Goal: Transaction & Acquisition: Purchase product/service

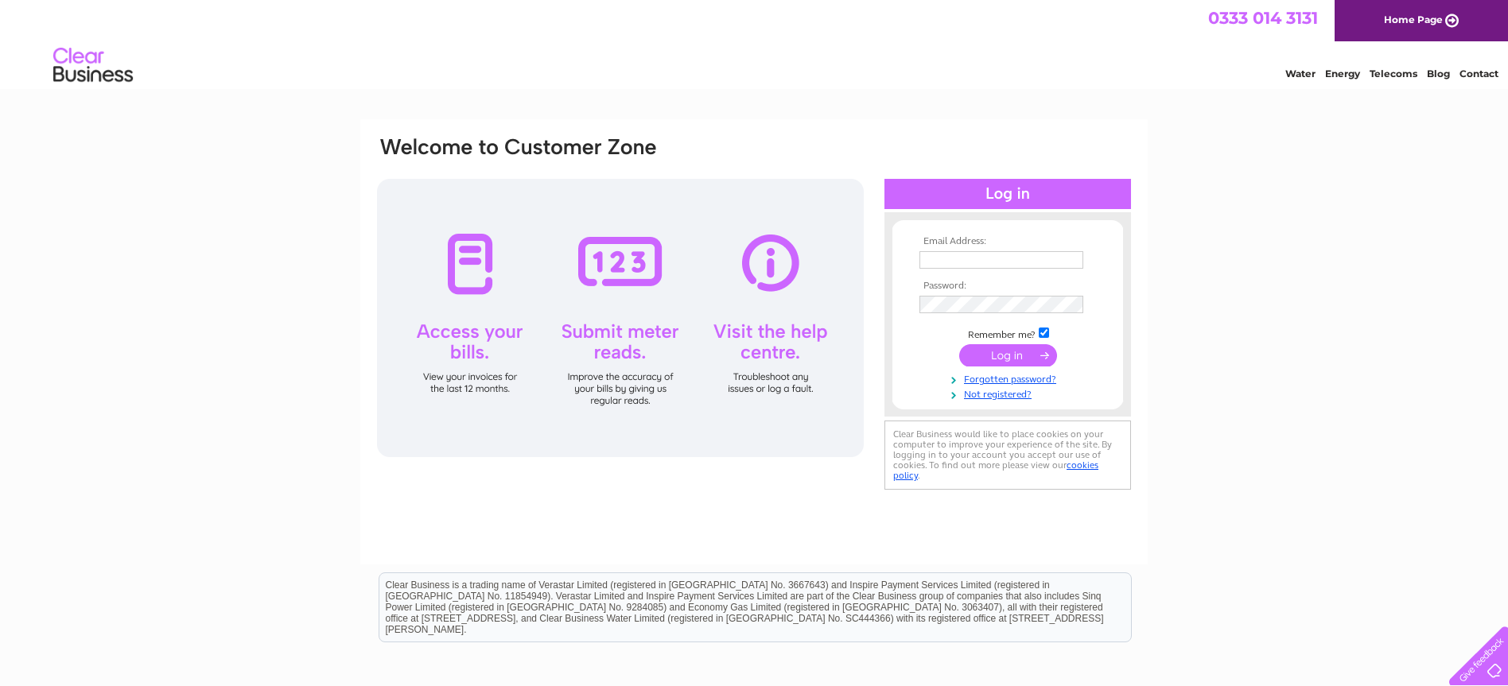
click at [1010, 263] on input "text" at bounding box center [1001, 259] width 164 height 17
type input "accounts@singpods.com"
click at [1012, 362] on input "submit" at bounding box center [1008, 355] width 98 height 22
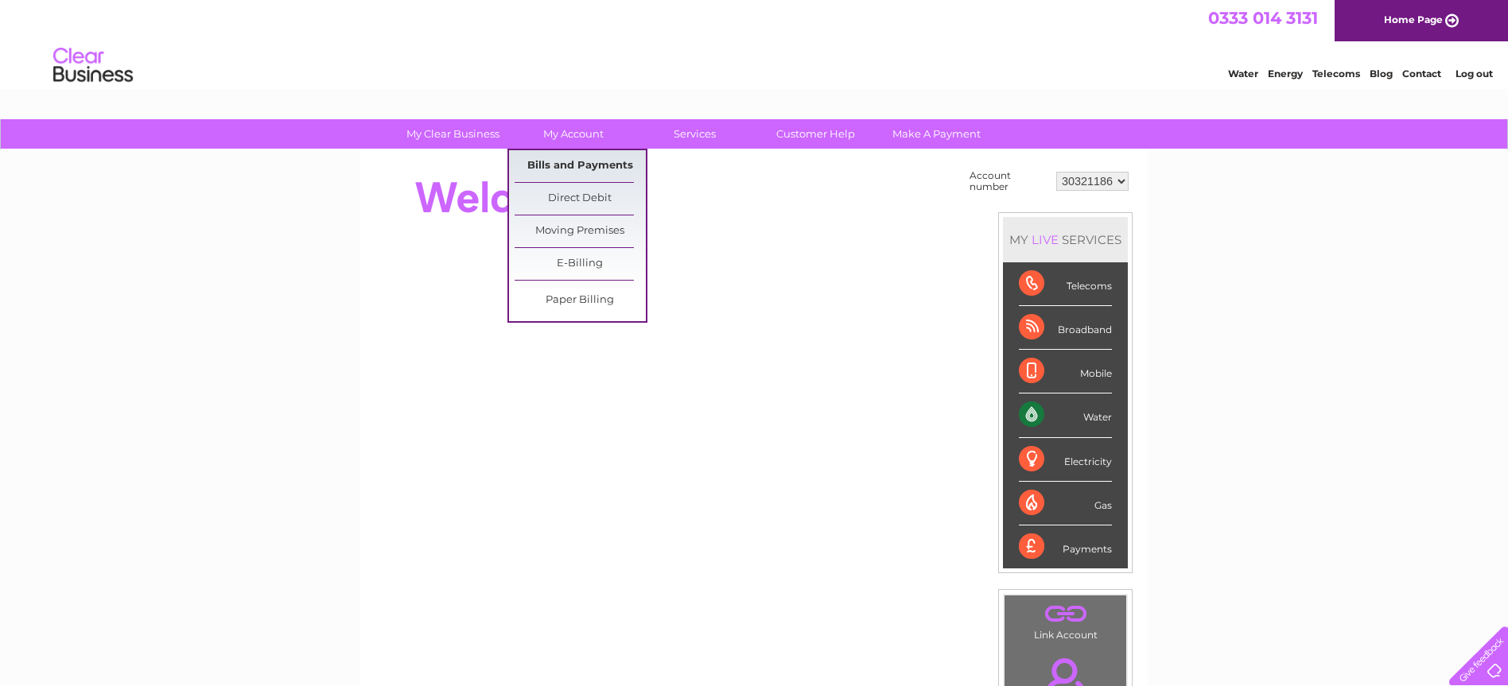
click at [557, 162] on link "Bills and Payments" at bounding box center [580, 166] width 131 height 32
click at [561, 166] on link "Bills and Payments" at bounding box center [580, 166] width 131 height 32
click at [612, 161] on link "Bills and Payments" at bounding box center [580, 166] width 131 height 32
click at [574, 164] on link "Bills and Payments" at bounding box center [580, 166] width 131 height 32
click at [586, 164] on link "Bills and Payments" at bounding box center [580, 166] width 131 height 32
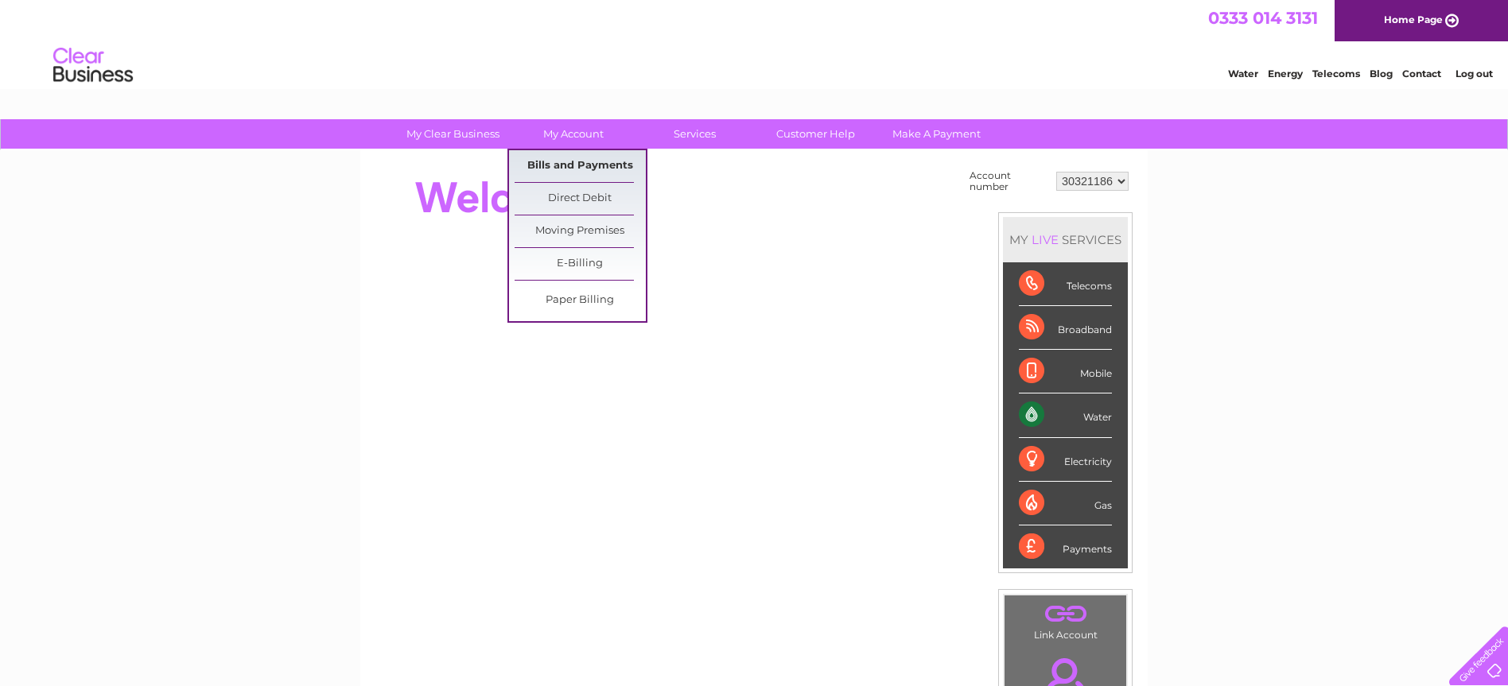
click at [586, 164] on link "Bills and Payments" at bounding box center [580, 166] width 131 height 32
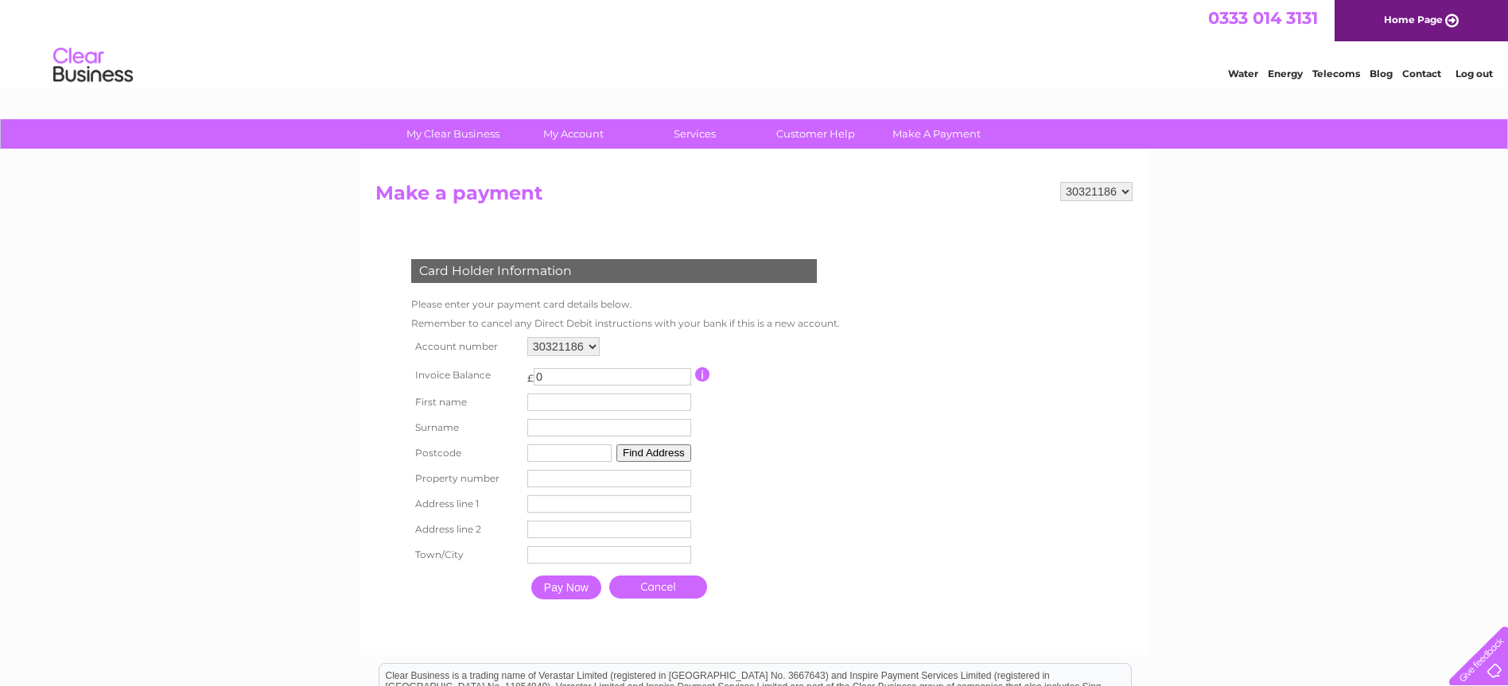
click at [568, 379] on input "0" at bounding box center [612, 376] width 157 height 17
type input "70.19"
click at [587, 415] on td "Surname" at bounding box center [609, 427] width 172 height 25
click at [587, 407] on input "text" at bounding box center [609, 402] width 164 height 17
type input "[PERSON_NAME]"
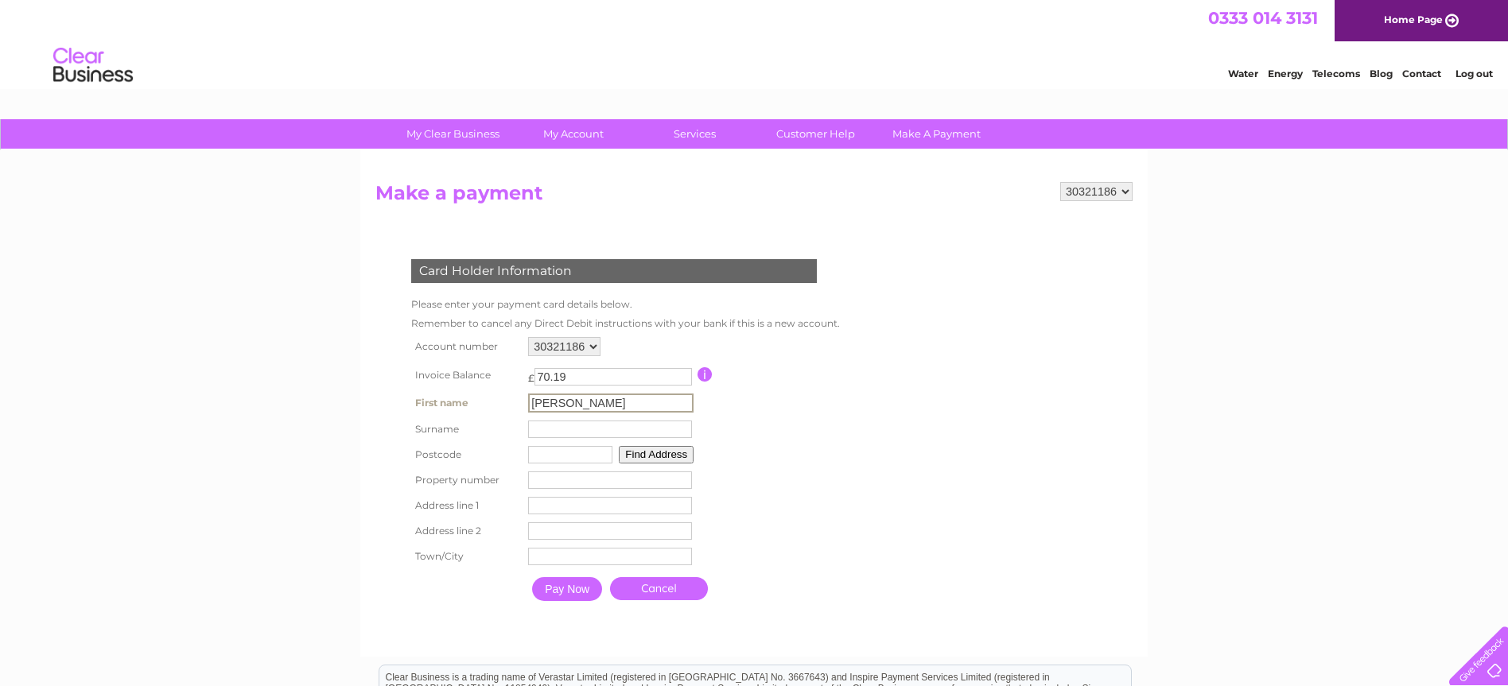
type input "Ware"
type input "ME2 3FD"
type input "12"
click at [640, 452] on button "Find Address" at bounding box center [653, 453] width 75 height 17
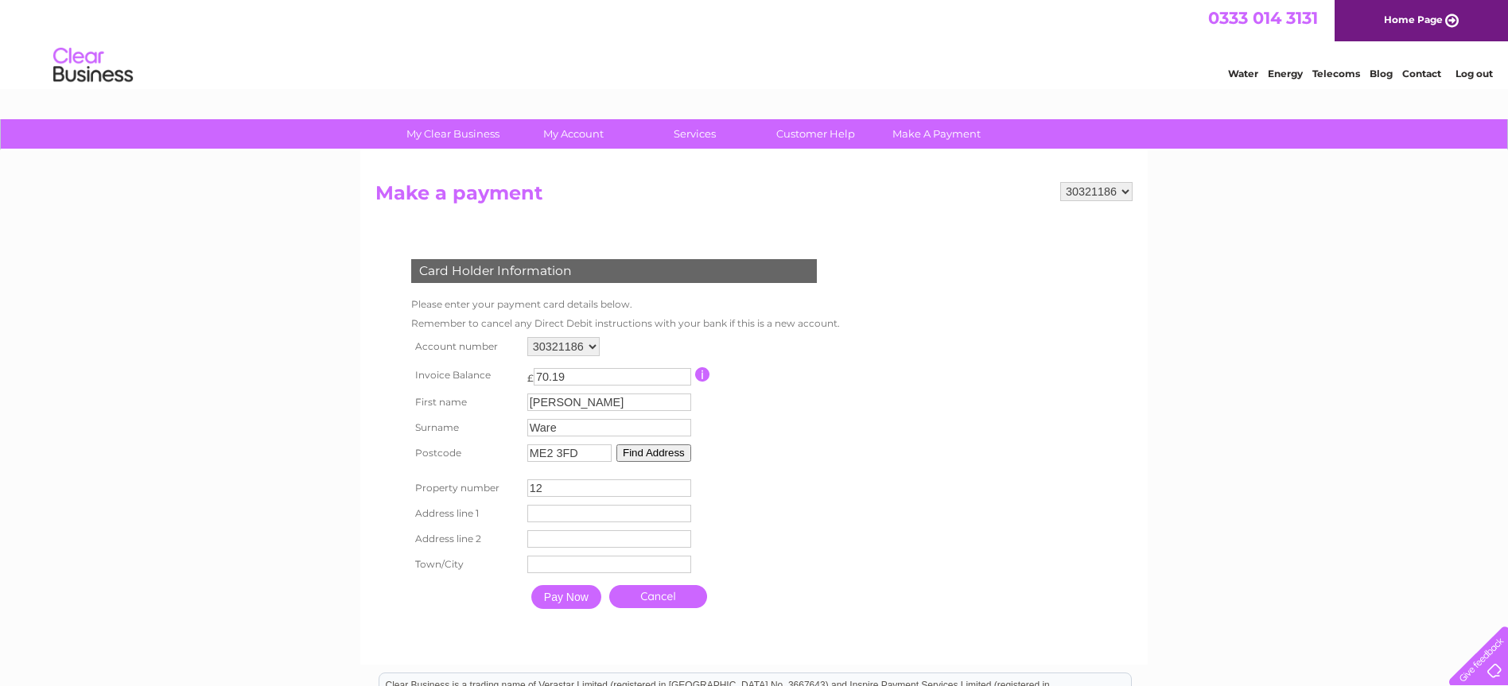
click at [608, 493] on input "12" at bounding box center [609, 488] width 164 height 17
click at [568, 507] on input "text" at bounding box center [609, 513] width 164 height 17
type input "Templars Drive"
type input "Rochester"
click at [567, 604] on input "Pay Now" at bounding box center [567, 599] width 70 height 24
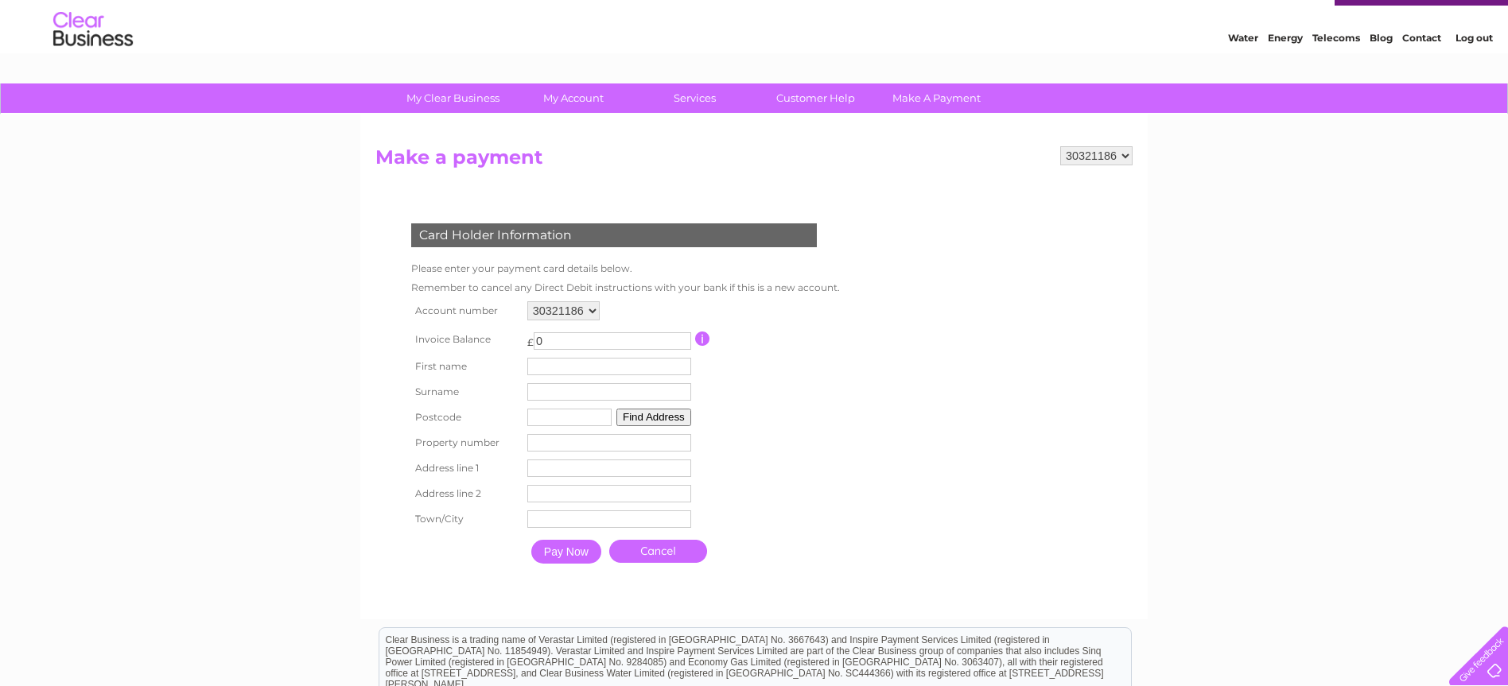
scroll to position [72, 0]
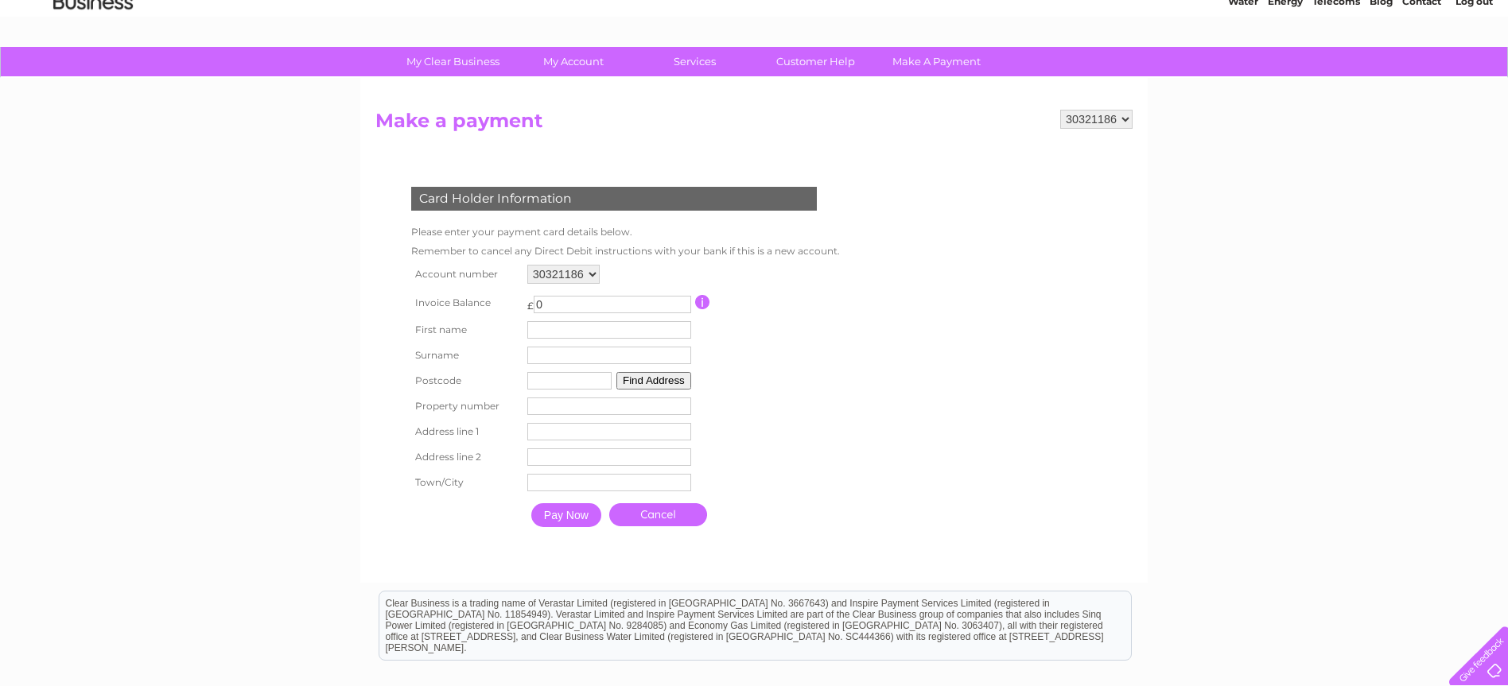
click at [590, 301] on input "0" at bounding box center [612, 304] width 157 height 17
click at [685, 301] on input "1" at bounding box center [612, 304] width 157 height 17
drag, startPoint x: 630, startPoint y: 306, endPoint x: 534, endPoint y: 306, distance: 95.4
click at [536, 307] on input "1" at bounding box center [612, 304] width 157 height 17
type input "70.19"
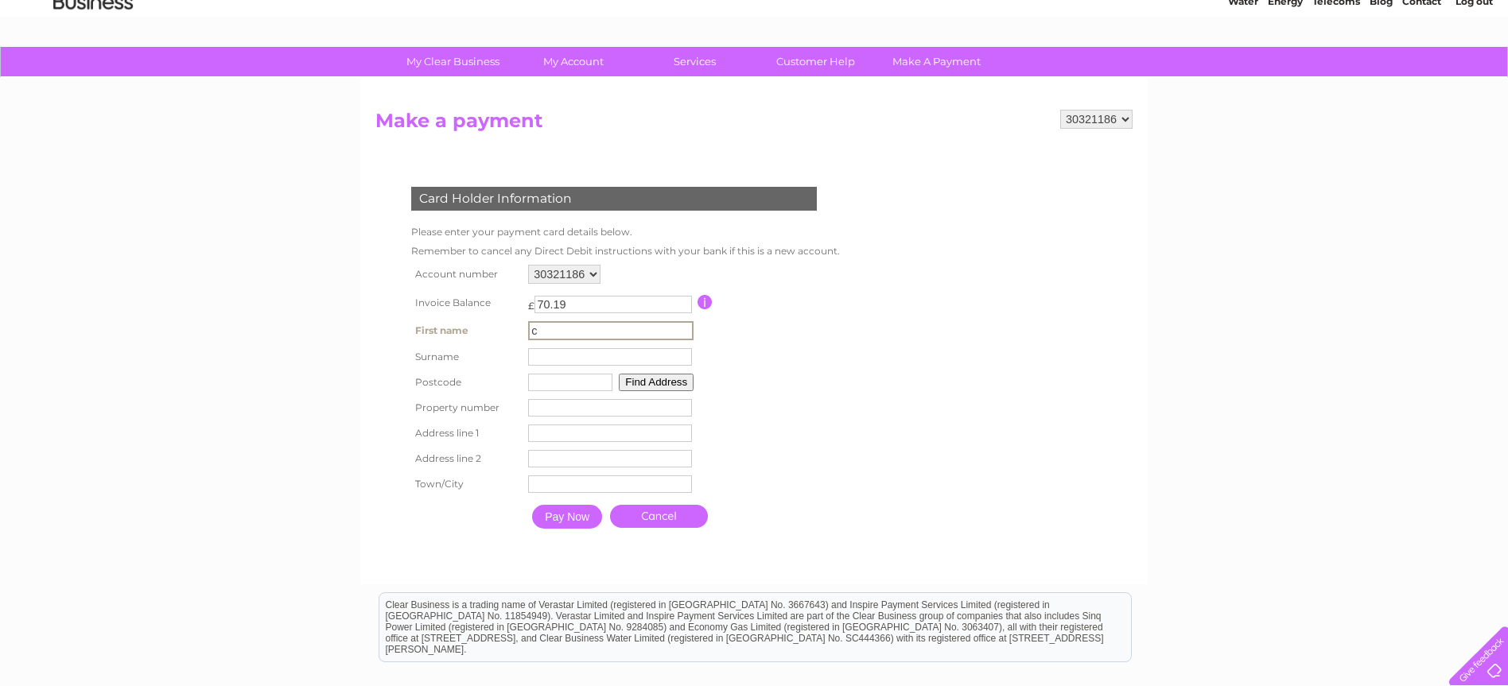
type input "[PERSON_NAME]"
type input "Ware"
type input "ME2 3FD"
type input "12"
click at [659, 382] on button "Find Address" at bounding box center [656, 382] width 75 height 17
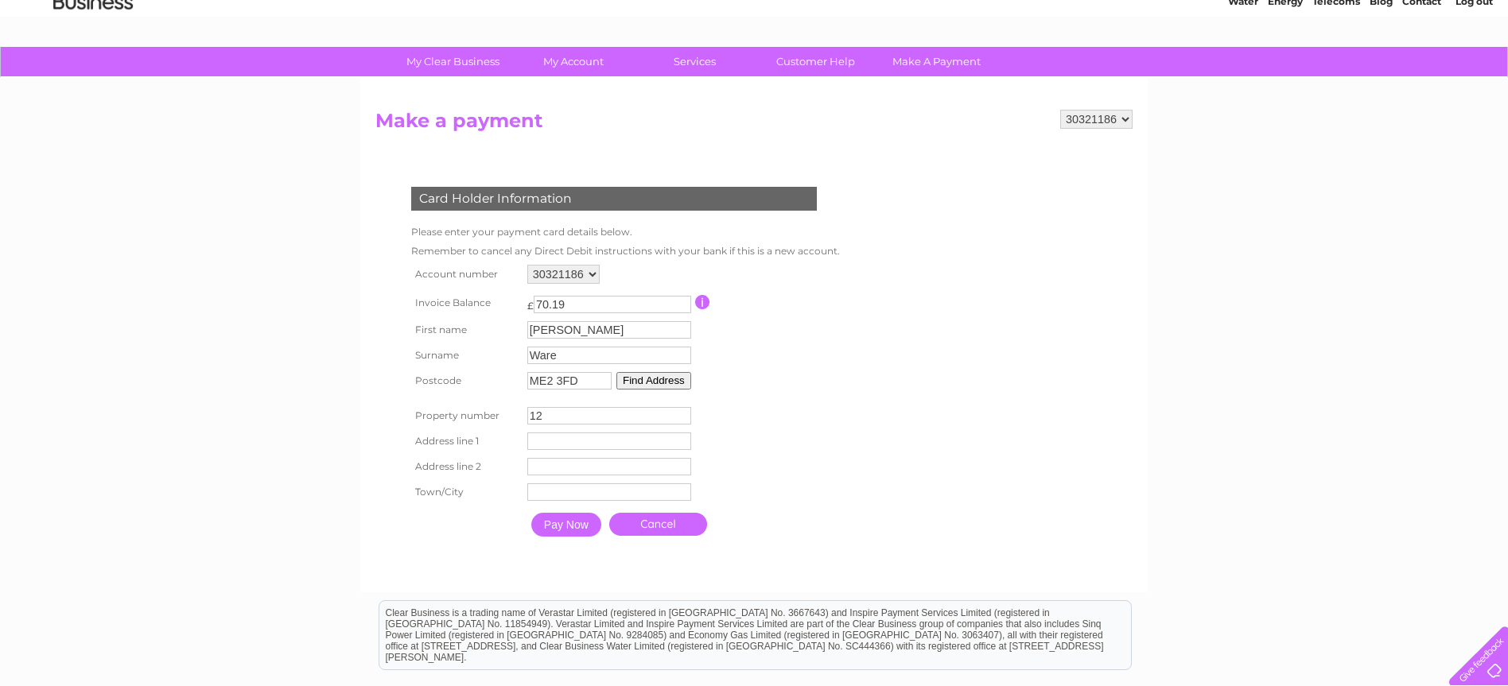
click at [627, 436] on input "text" at bounding box center [609, 441] width 164 height 17
type input "Templars Drive"
type input "[GEOGRAPHIC_DATA]"
click at [576, 525] on input "Pay Now" at bounding box center [567, 527] width 70 height 24
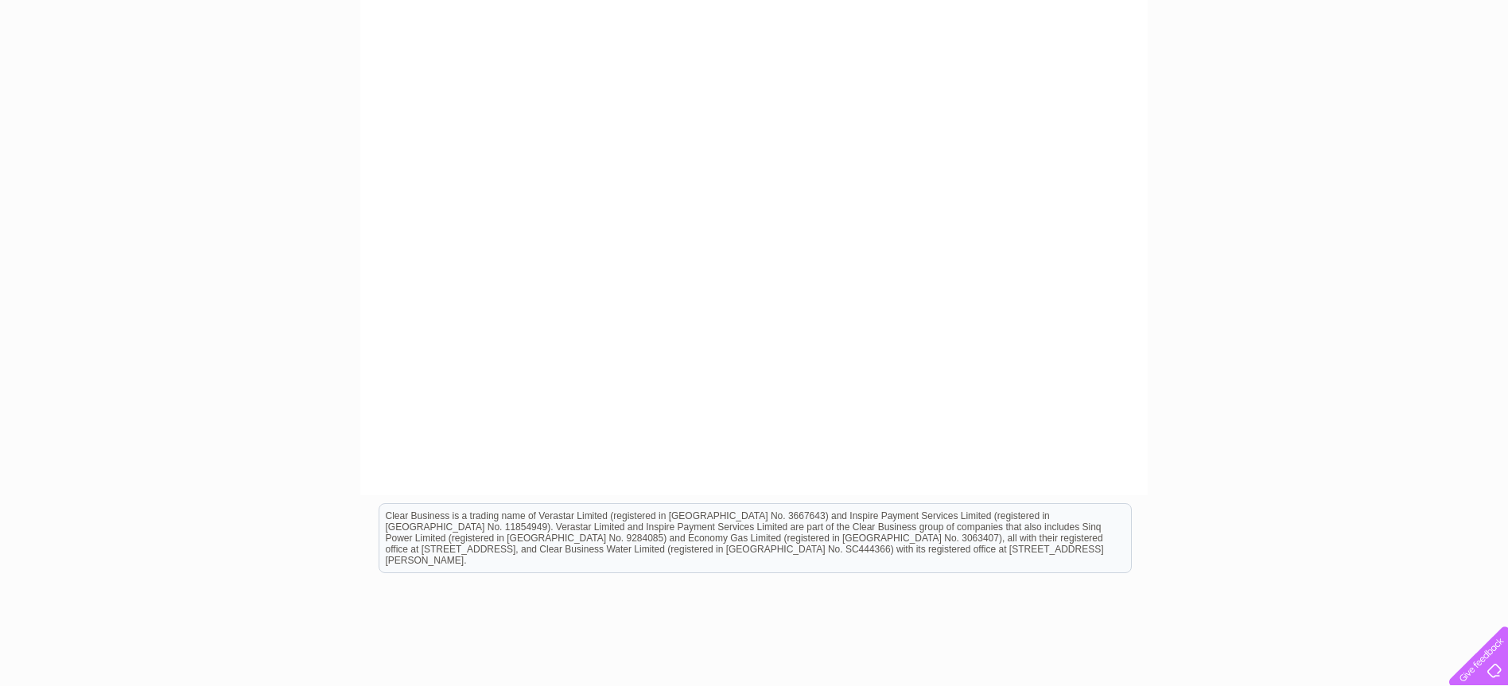
scroll to position [0, 0]
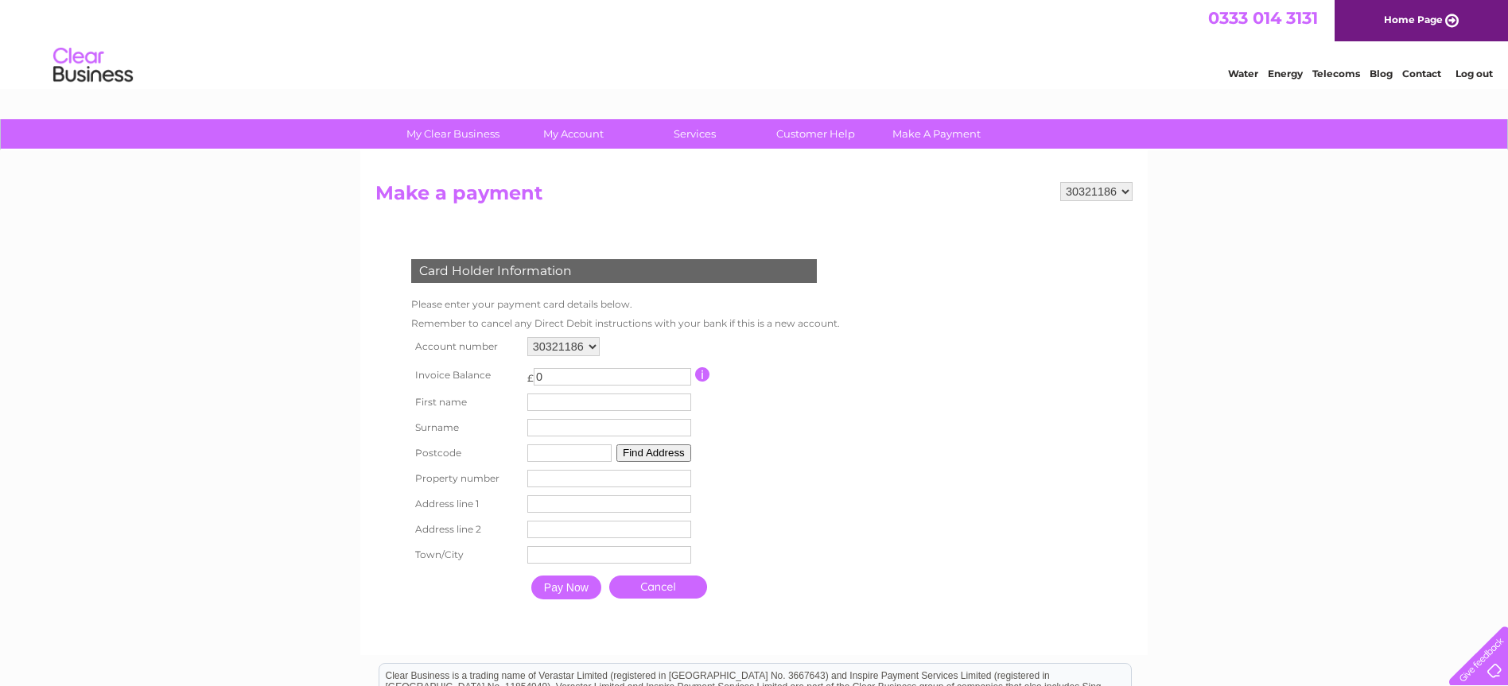
click at [604, 377] on input "0" at bounding box center [612, 376] width 157 height 17
type input "70.19"
click at [536, 399] on input "text" at bounding box center [609, 402] width 164 height 17
type input "[PERSON_NAME]"
type input "Ware"
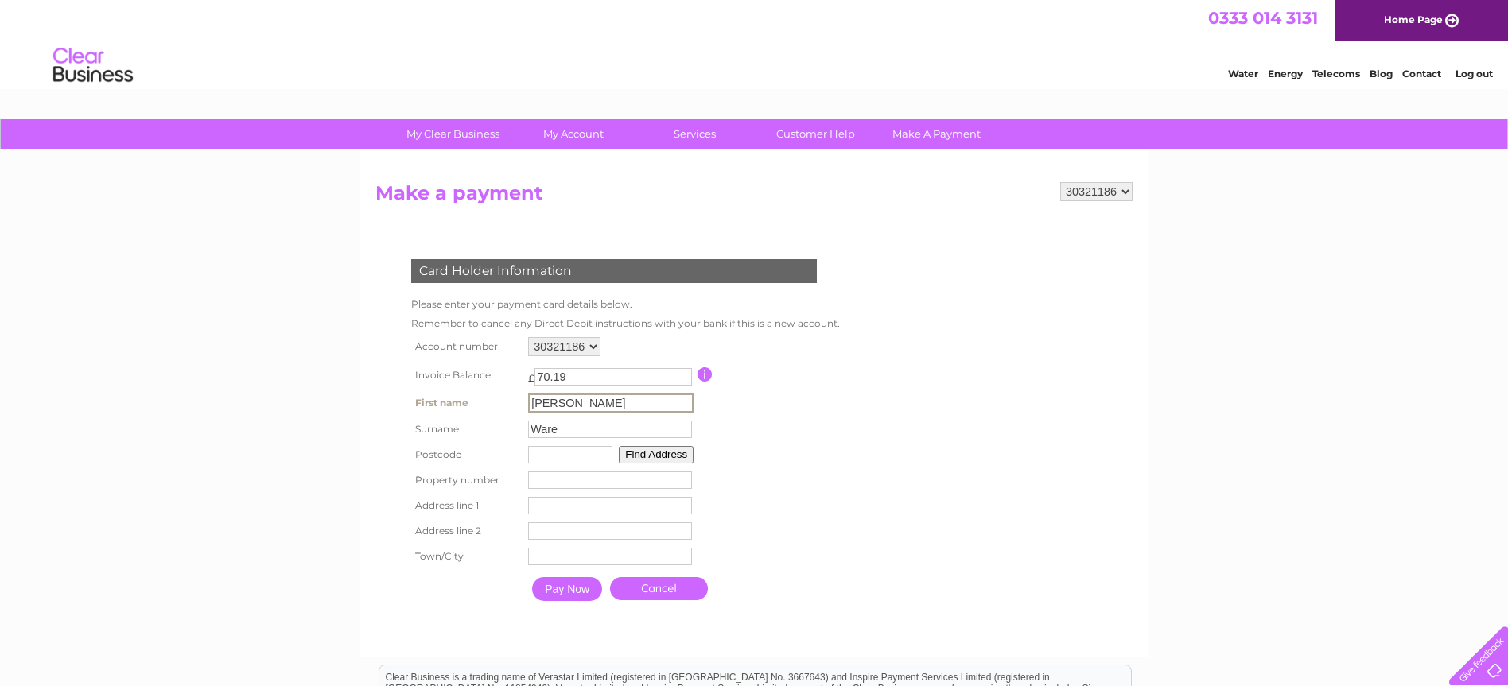
type input "ME2 3FD"
type input "12"
click at [663, 460] on button "Find Address" at bounding box center [656, 454] width 75 height 17
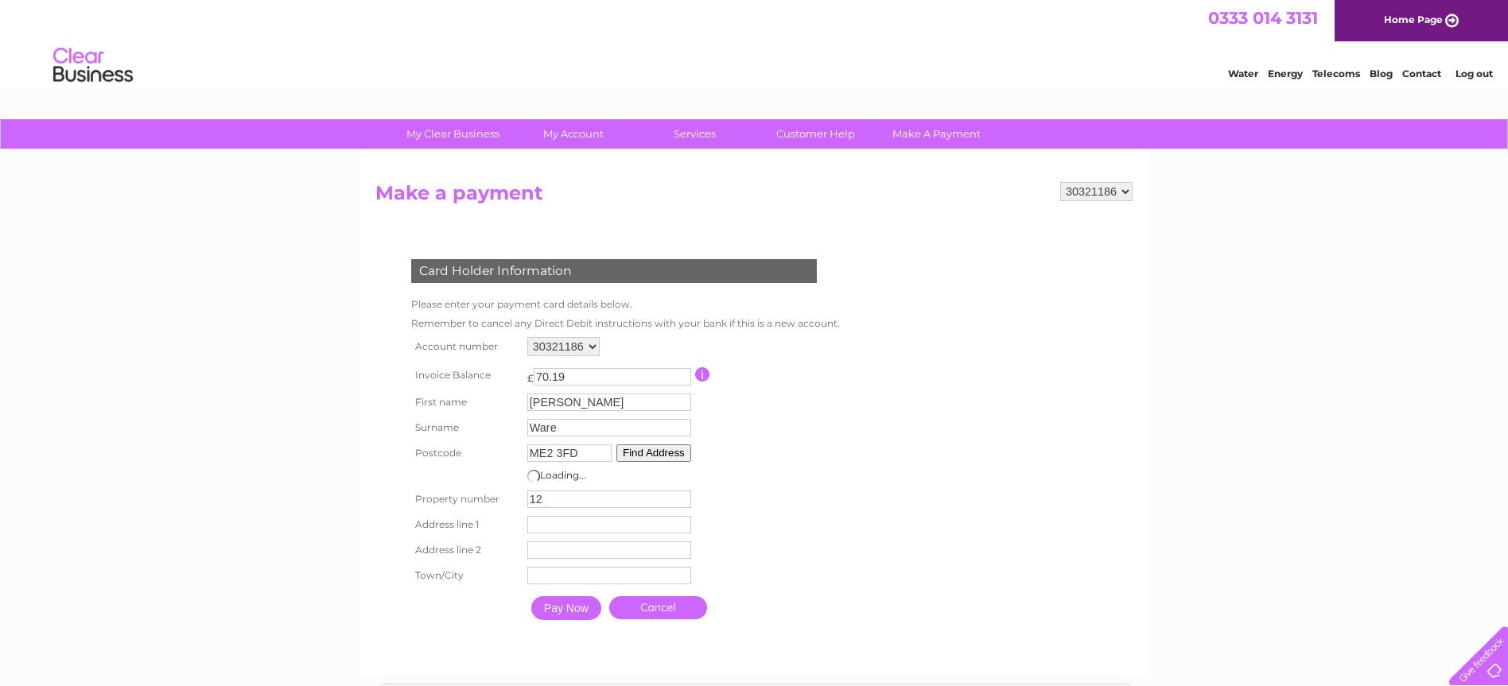
click at [589, 514] on td "Address Line One" at bounding box center [609, 524] width 172 height 25
click at [589, 523] on input "text" at bounding box center [609, 524] width 164 height 17
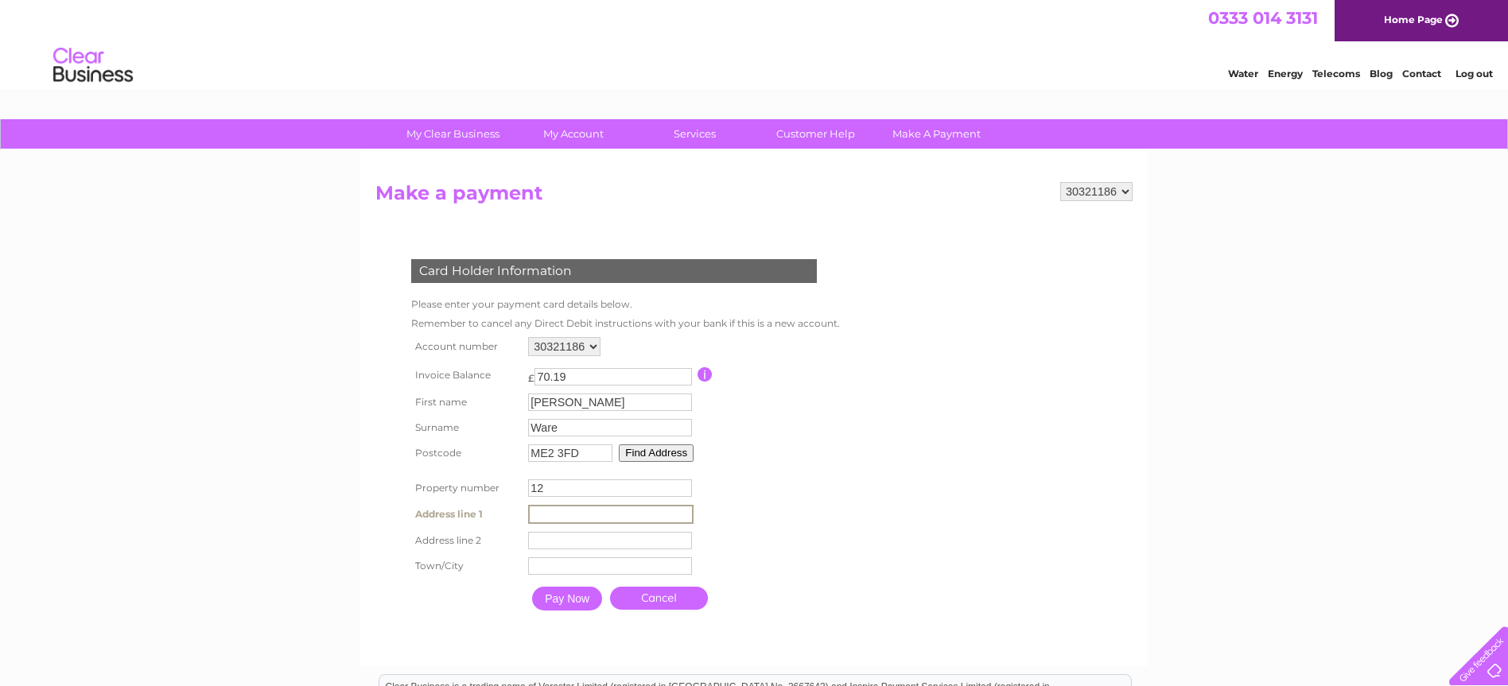
type input "Templars Drive"
type input "[GEOGRAPHIC_DATA]"
click at [581, 600] on input "Pay Now" at bounding box center [567, 599] width 70 height 24
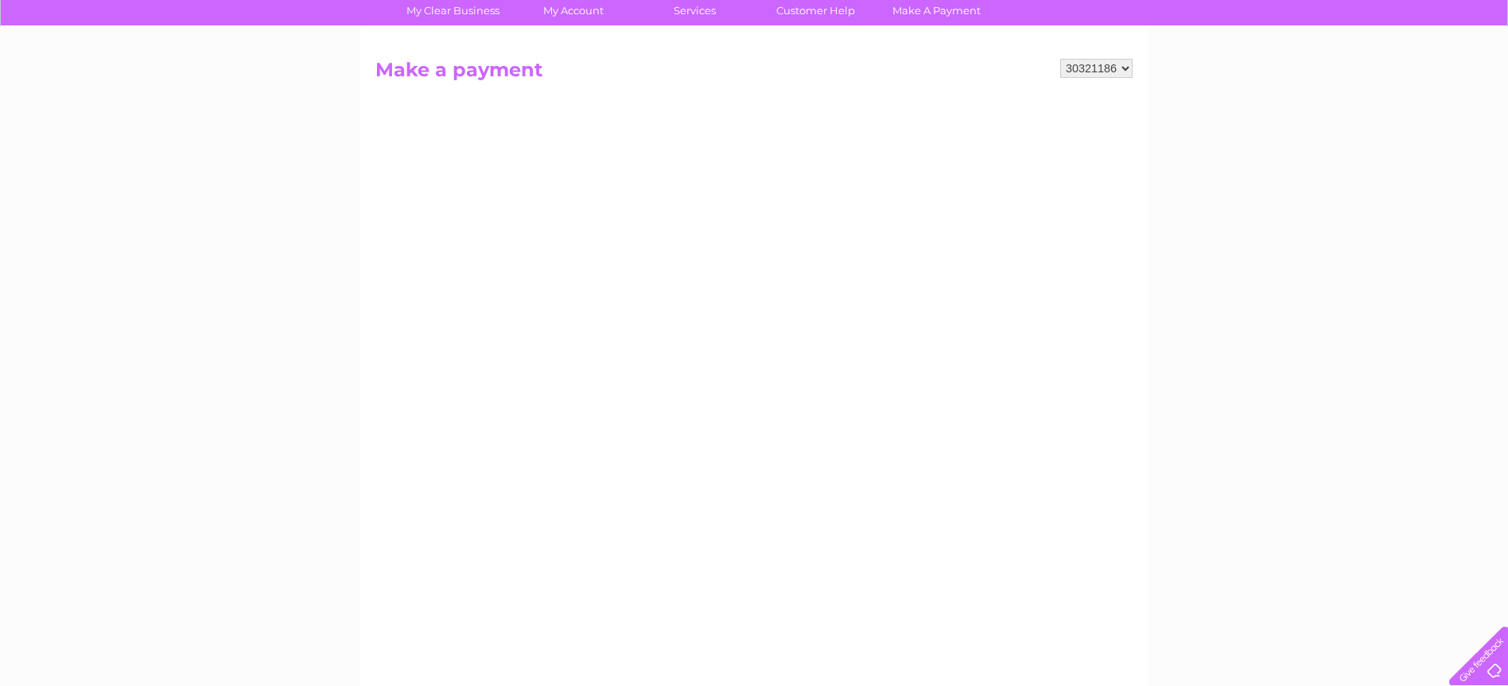
scroll to position [52, 0]
